Goal: Information Seeking & Learning: Learn about a topic

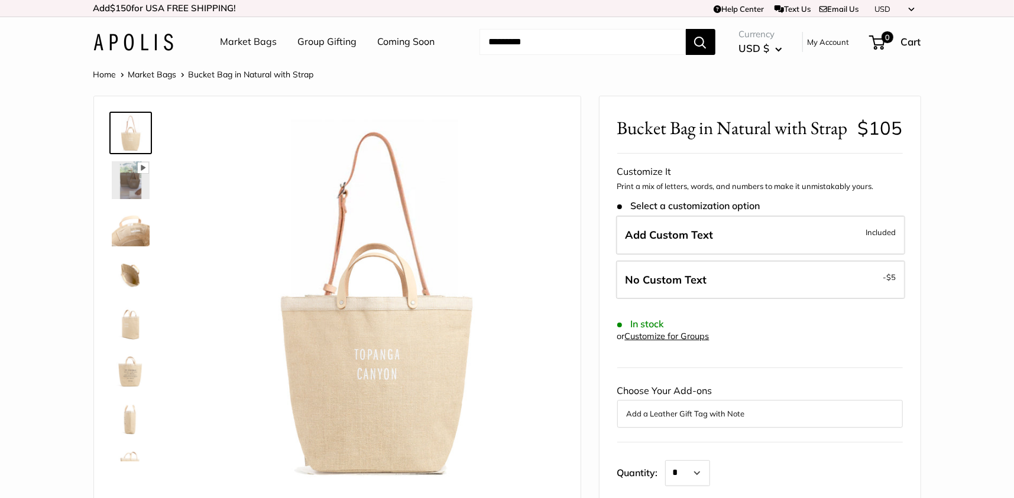
click at [250, 44] on link "Market Bags" at bounding box center [249, 42] width 57 height 18
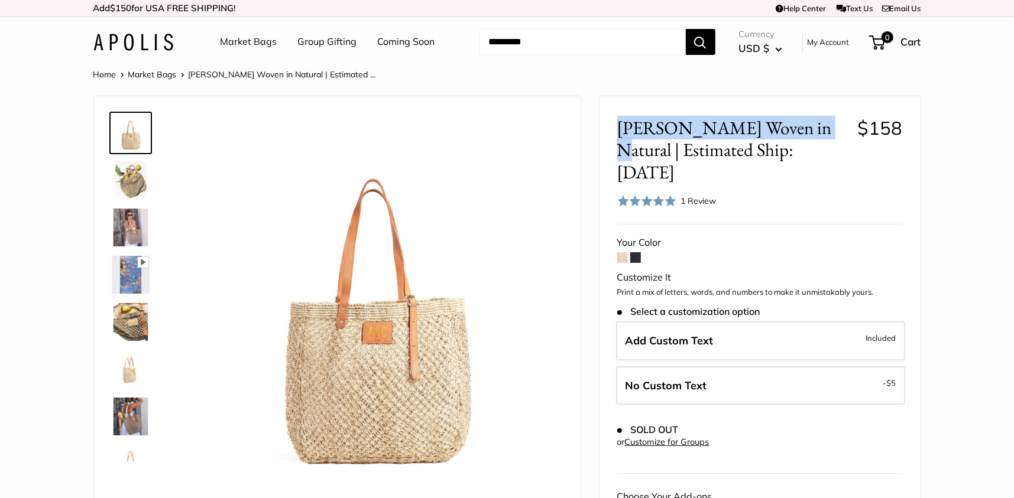
click at [623, 121] on span "[PERSON_NAME] Woven in Natural | Estimated Ship: [DATE]" at bounding box center [733, 150] width 232 height 66
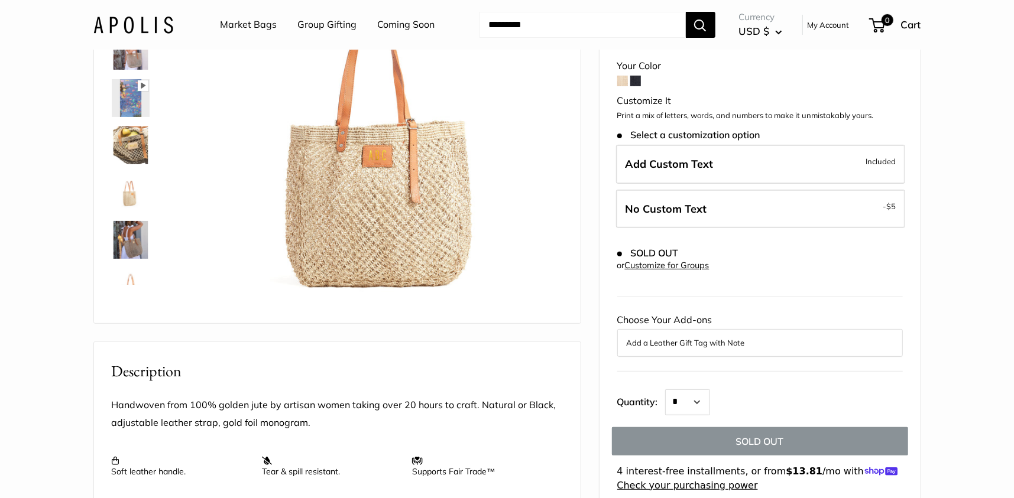
scroll to position [177, 0]
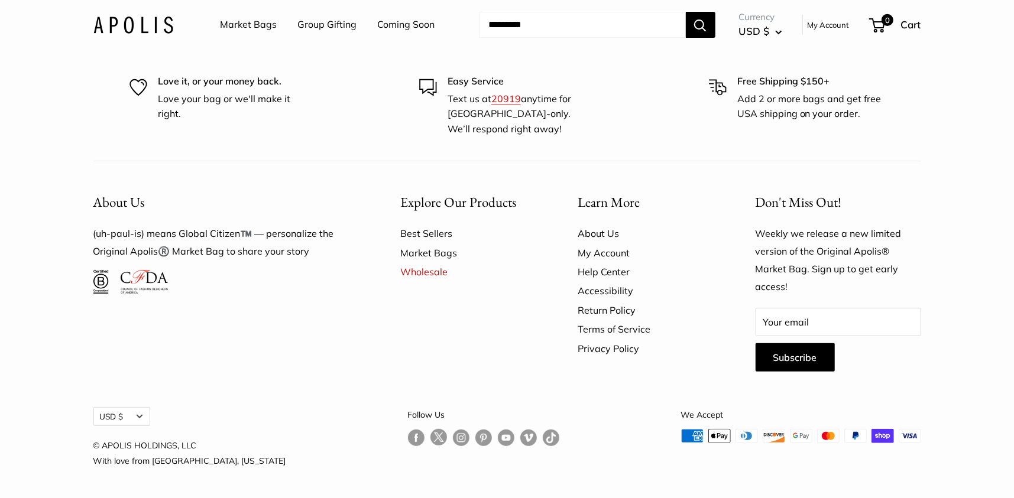
scroll to position [3553, 0]
click at [257, 22] on link "Market Bags" at bounding box center [249, 25] width 57 height 18
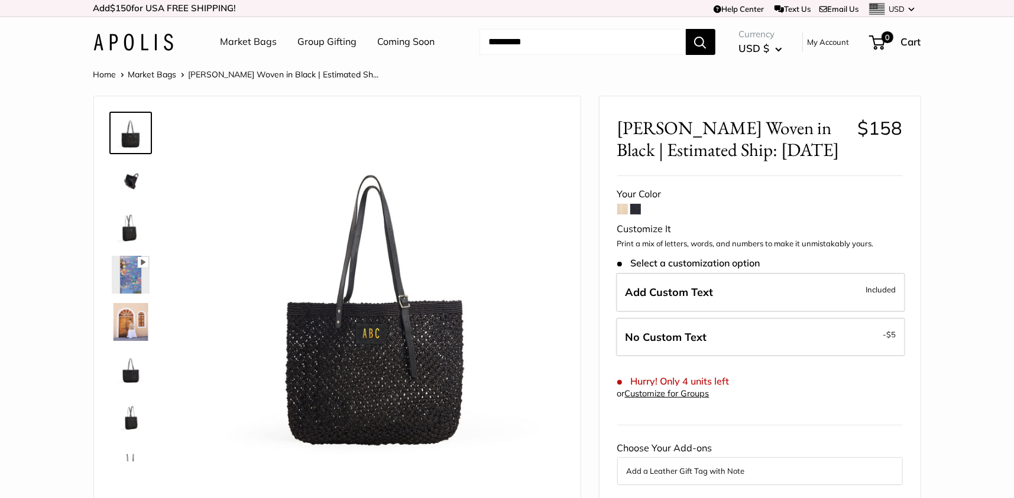
click at [766, 125] on span "Mercado Woven in Black | Estimated Ship: Oct. 19th" at bounding box center [733, 139] width 232 height 44
click at [766, 125] on span "[PERSON_NAME] Woven in Black | Estimated Ship: [DATE]" at bounding box center [733, 139] width 232 height 44
drag, startPoint x: 734, startPoint y: 125, endPoint x: 788, endPoint y: 128, distance: 54.5
click at [788, 128] on span "[PERSON_NAME] Woven in Black | Estimated Ship: [DATE]" at bounding box center [733, 139] width 232 height 44
copy span "in Black"
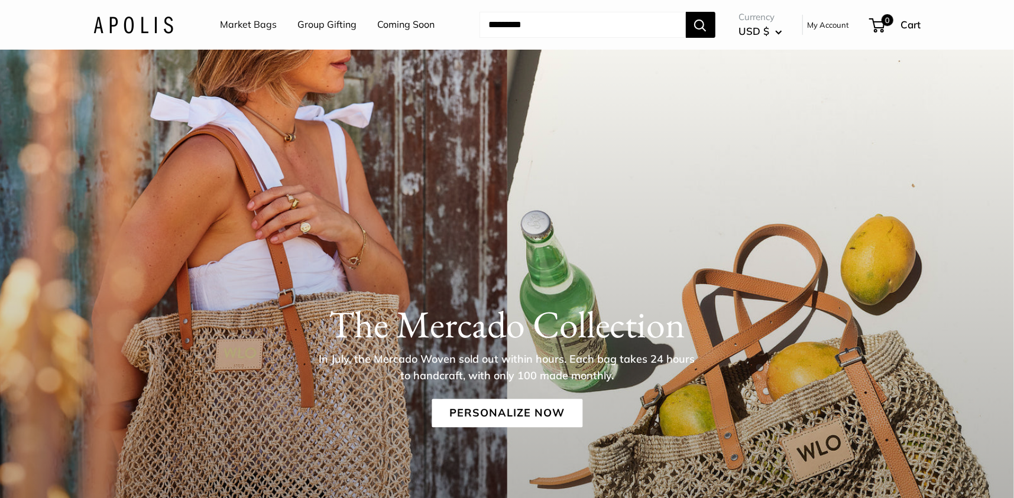
scroll to position [118, 0]
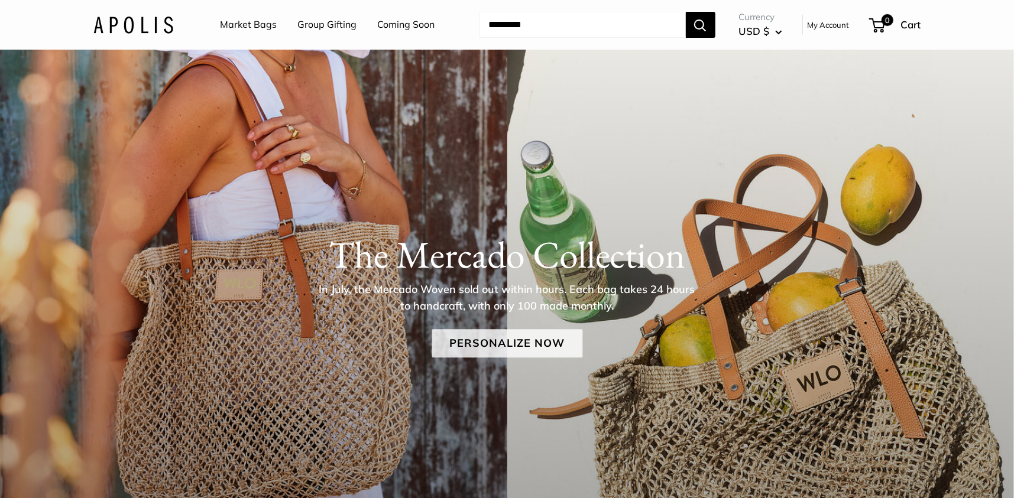
click at [526, 338] on link "Personalize Now" at bounding box center [507, 343] width 151 height 28
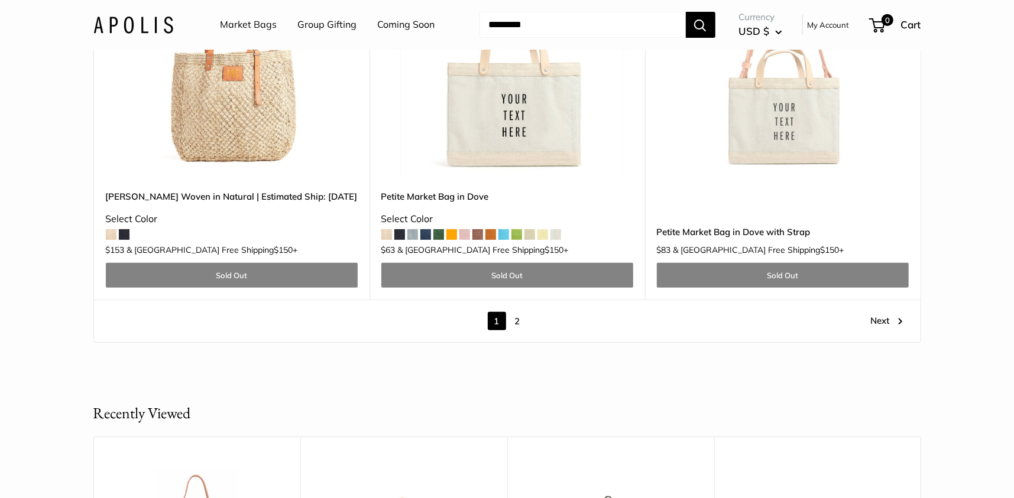
scroll to position [6682, 0]
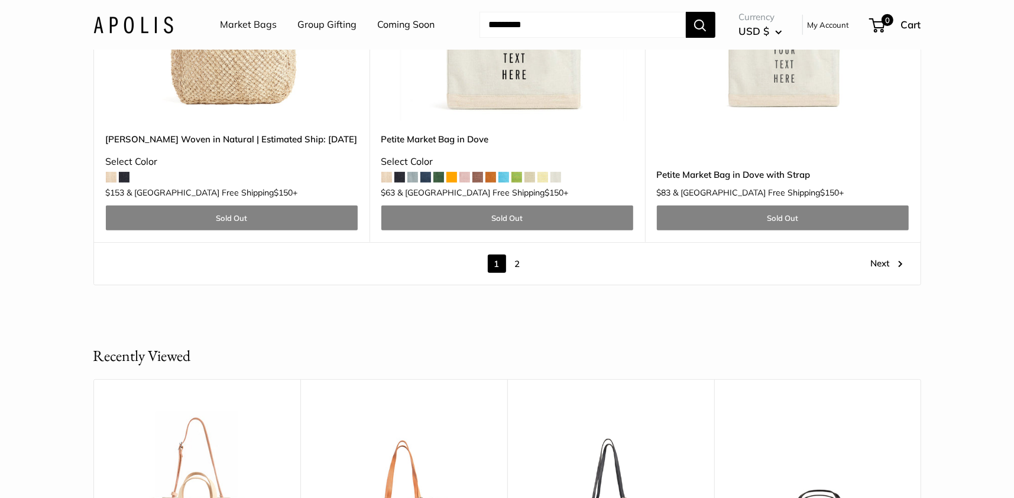
click at [522, 255] on link "2" at bounding box center [518, 264] width 18 height 18
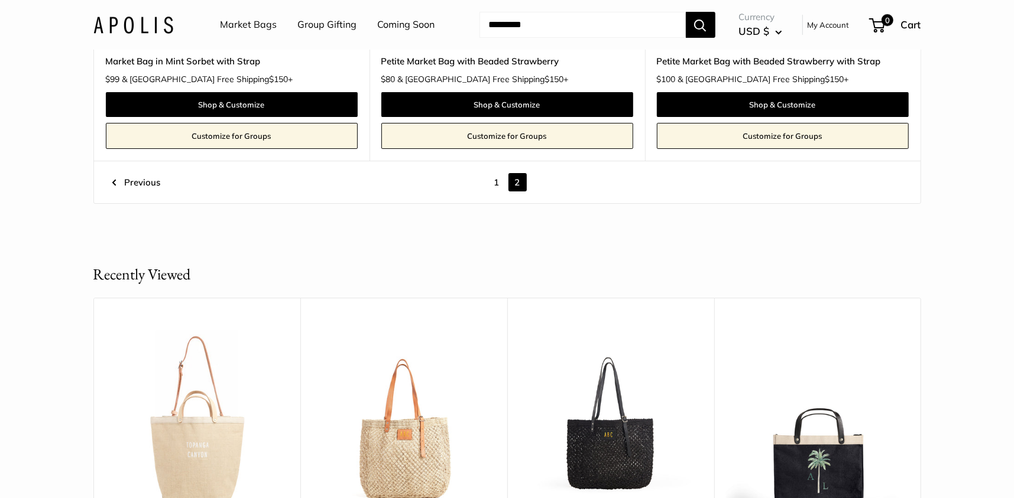
scroll to position [6240, 0]
